Goal: Navigation & Orientation: Find specific page/section

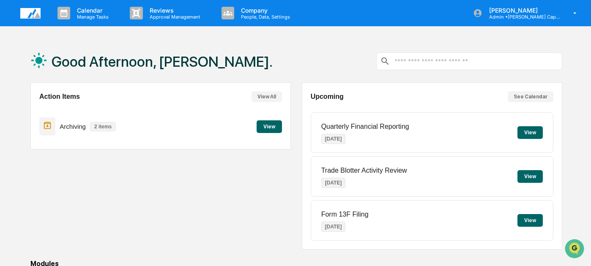
click at [265, 126] on button "View" at bounding box center [269, 126] width 25 height 13
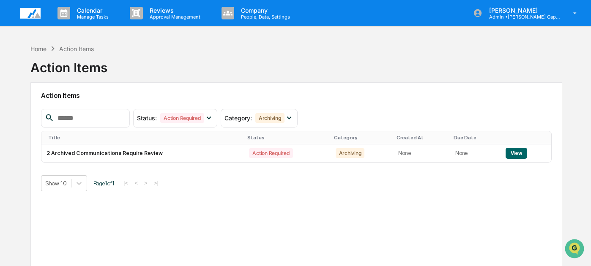
click at [33, 44] on div "Home Action Items" at bounding box center [61, 48] width 63 height 9
click at [33, 49] on div "Home" at bounding box center [38, 48] width 16 height 7
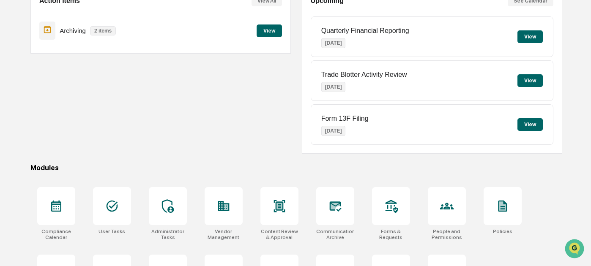
scroll to position [99, 0]
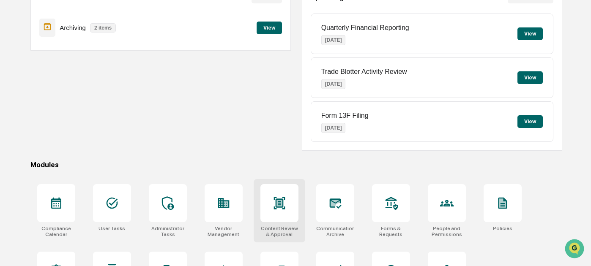
click at [280, 212] on div at bounding box center [279, 203] width 38 height 38
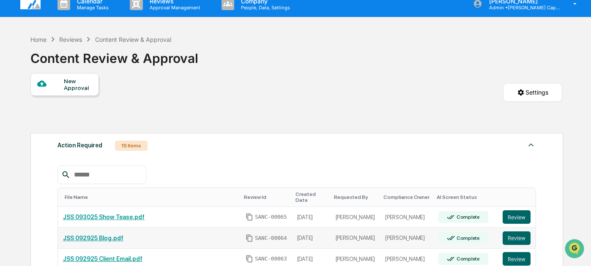
scroll to position [9, 0]
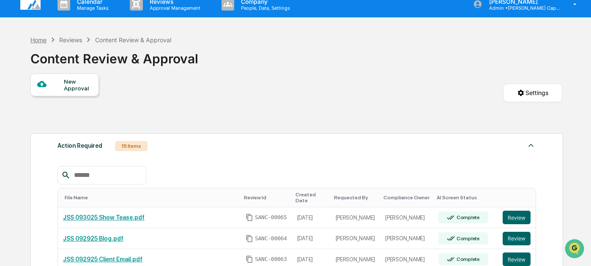
click at [38, 38] on div "Home" at bounding box center [38, 39] width 16 height 7
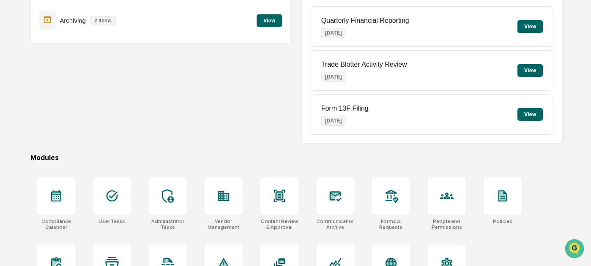
scroll to position [143, 0]
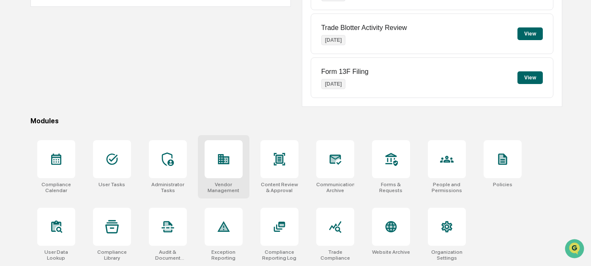
click at [226, 158] on icon at bounding box center [226, 160] width 5 height 5
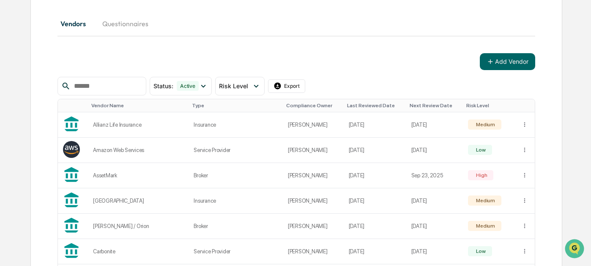
scroll to position [90, 0]
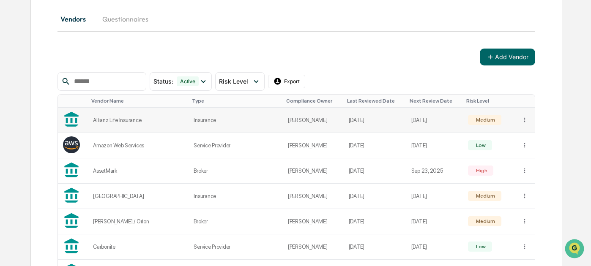
click at [128, 118] on div "Allianz Life Insurance" at bounding box center [138, 120] width 90 height 6
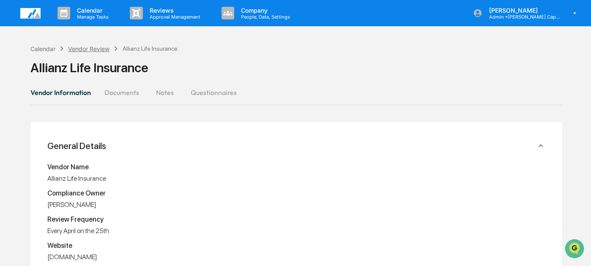
click at [79, 48] on div "Vendor Review" at bounding box center [88, 48] width 41 height 7
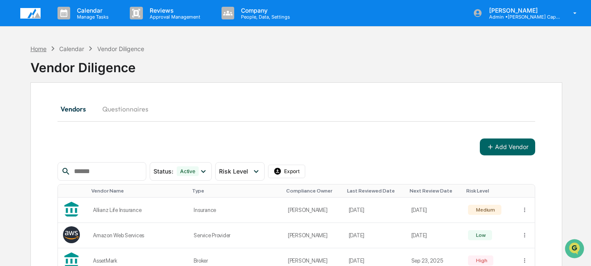
click at [38, 49] on div "Home" at bounding box center [38, 48] width 16 height 7
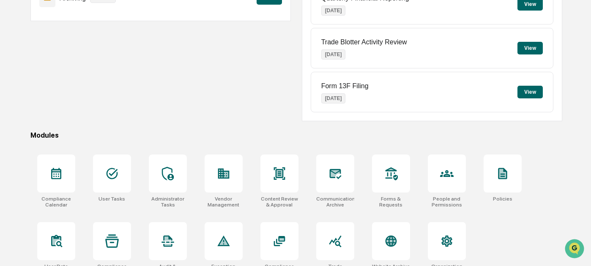
scroll to position [128, 0]
click at [338, 179] on icon at bounding box center [336, 174] width 12 height 10
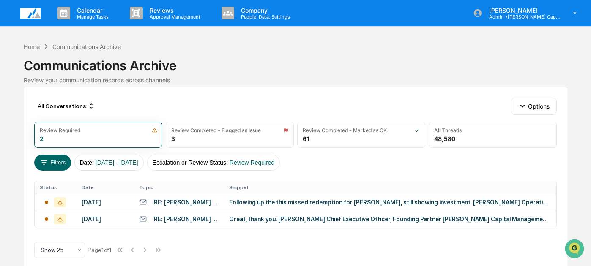
scroll to position [17, 0]
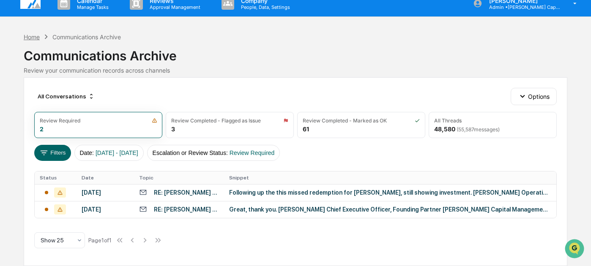
click at [27, 33] on div "Home" at bounding box center [32, 36] width 16 height 7
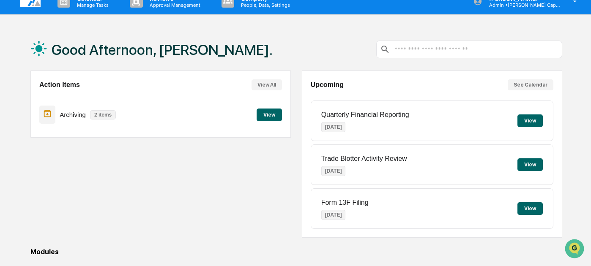
scroll to position [3, 0]
